Goal: Task Accomplishment & Management: Manage account settings

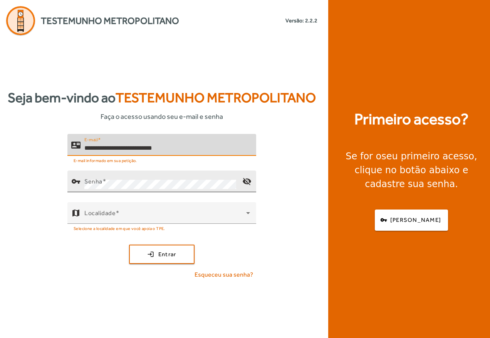
type input "**********"
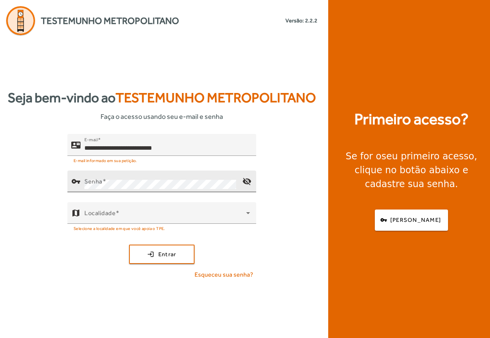
click at [83, 179] on div "vpn_key" at bounding box center [75, 181] width 17 height 17
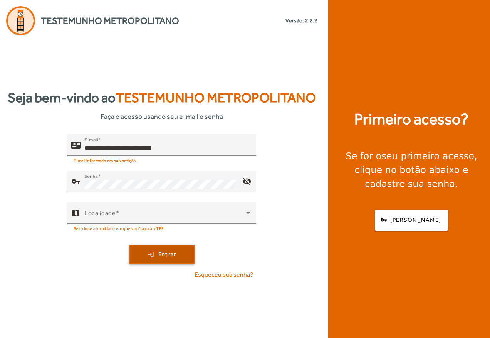
click at [154, 252] on span "submit" at bounding box center [162, 254] width 64 height 19
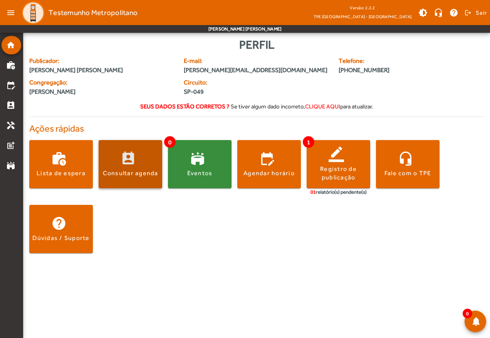
click at [128, 165] on span at bounding box center [131, 164] width 64 height 19
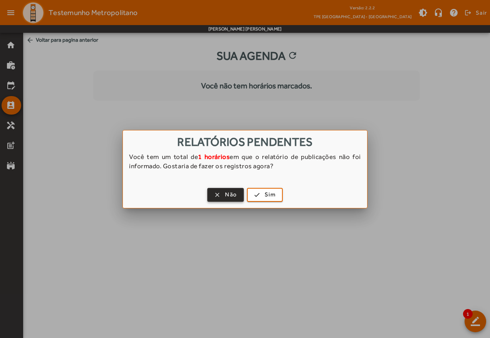
click at [227, 189] on span "button" at bounding box center [225, 194] width 35 height 19
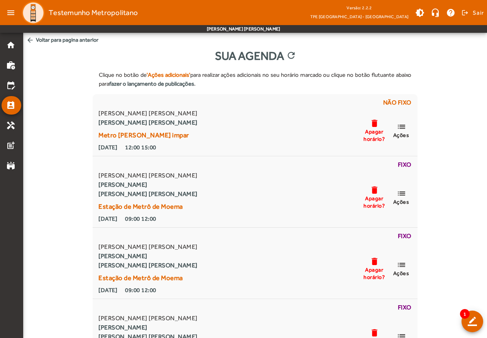
click at [29, 38] on mat-icon "arrow_back" at bounding box center [30, 40] width 8 height 8
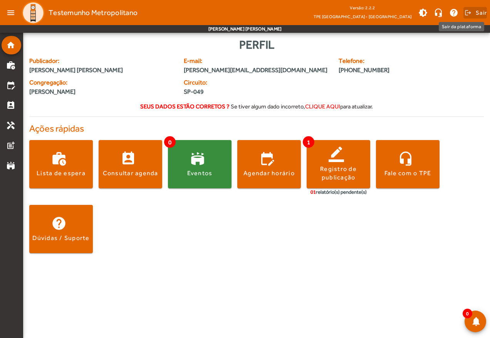
click at [481, 10] on span "Sair" at bounding box center [481, 13] width 11 height 12
